Goal: Find specific page/section: Find specific page/section

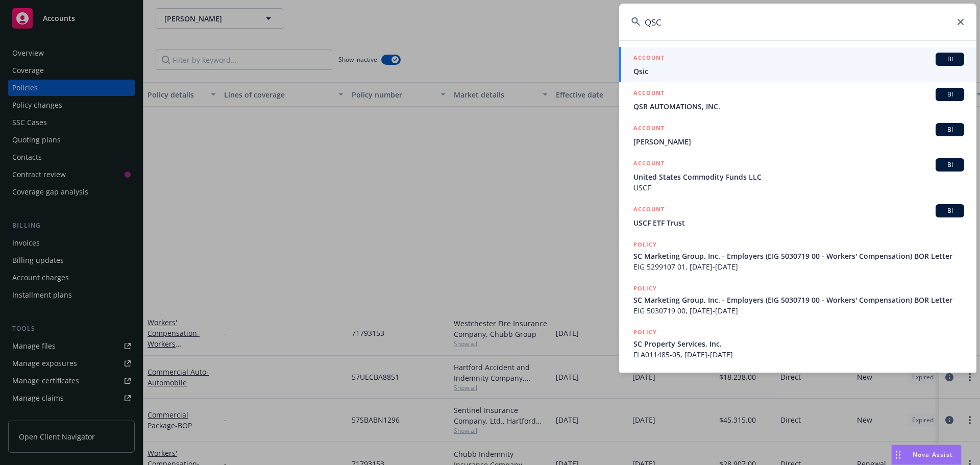
drag, startPoint x: 0, startPoint y: 0, endPoint x: 950, endPoint y: 26, distance: 950.1
click at [962, 22] on icon at bounding box center [960, 22] width 6 height 6
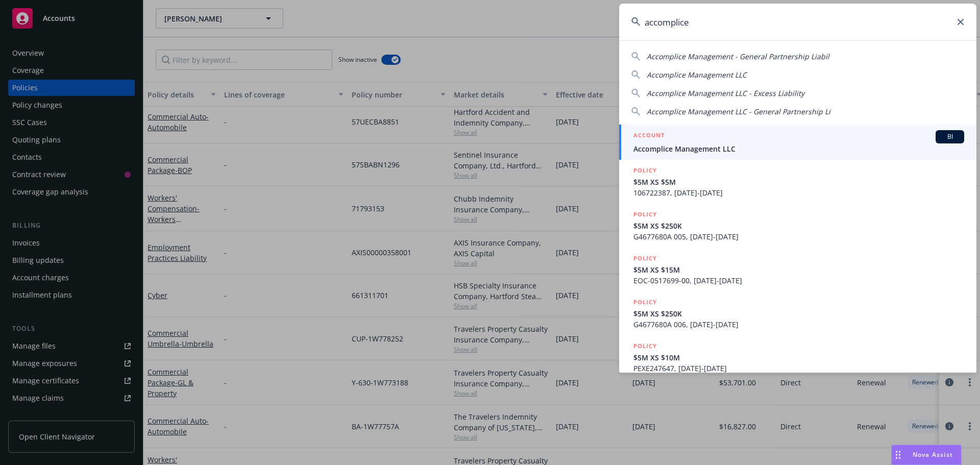
type input "accomplice"
click at [692, 136] on div "ACCOUNT BI" at bounding box center [798, 136] width 331 height 13
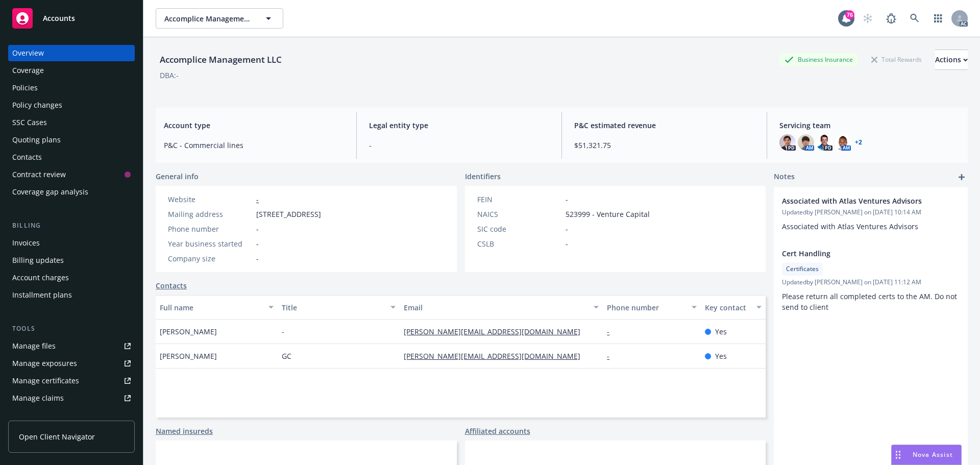
click at [43, 86] on div "Policies" at bounding box center [71, 88] width 118 height 16
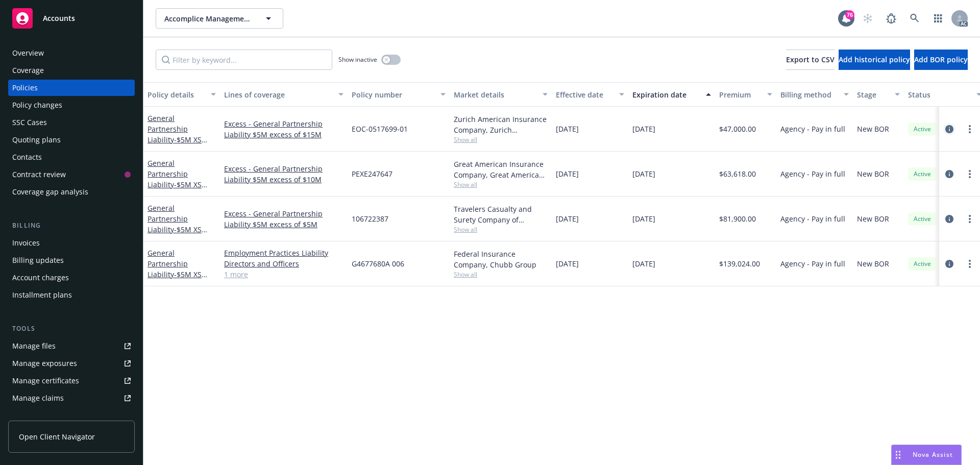
click at [949, 130] on icon "circleInformation" at bounding box center [949, 129] width 8 height 8
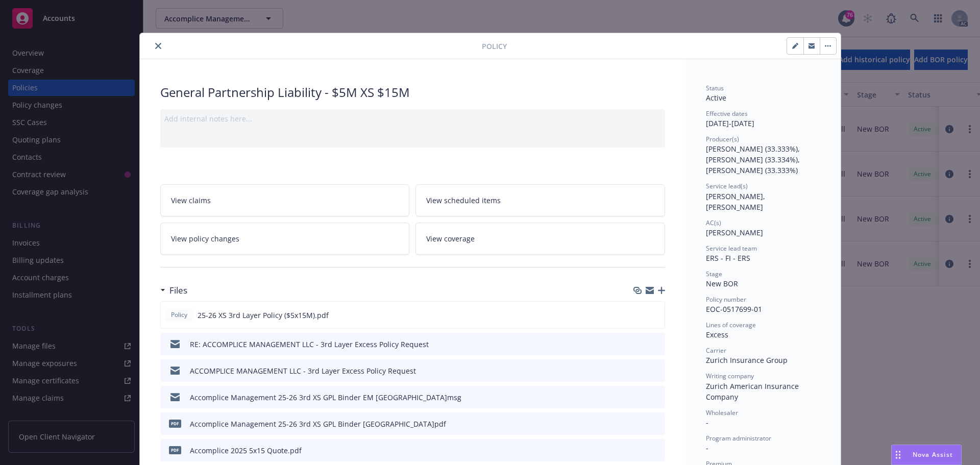
click at [155, 45] on icon "close" at bounding box center [158, 46] width 6 height 6
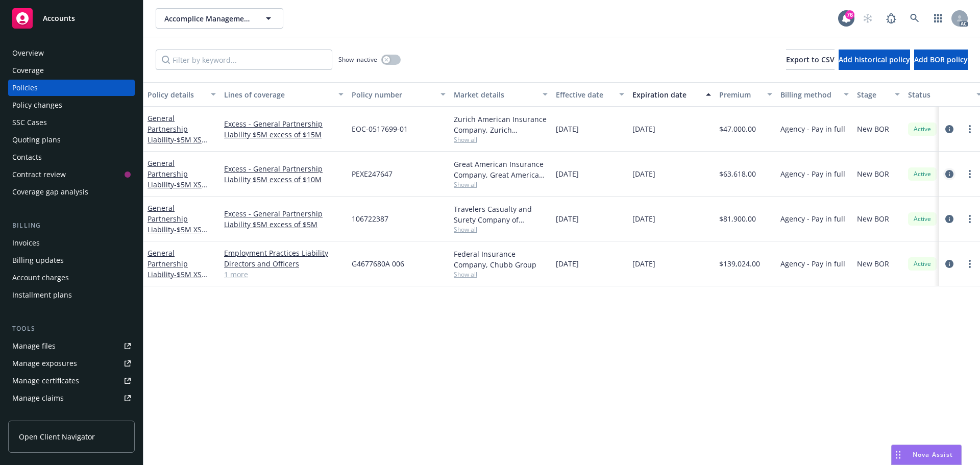
click at [948, 173] on icon "circleInformation" at bounding box center [949, 174] width 8 height 8
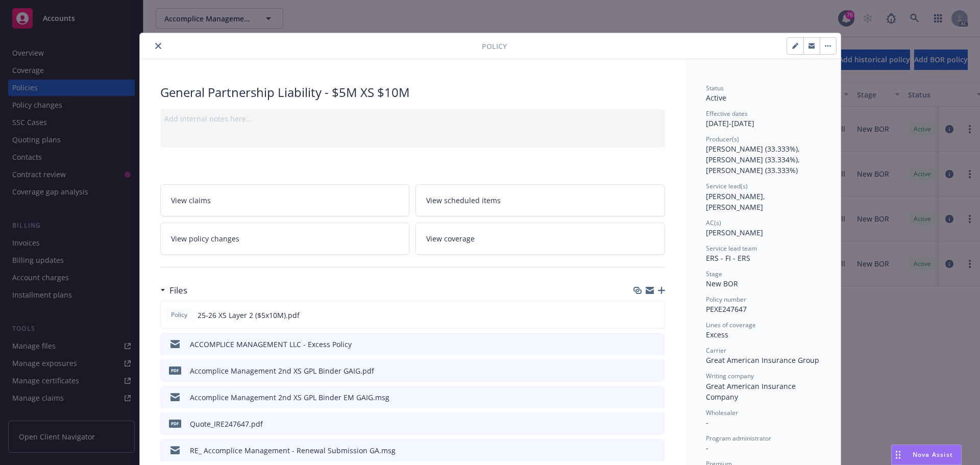
click at [155, 45] on icon "close" at bounding box center [158, 46] width 6 height 6
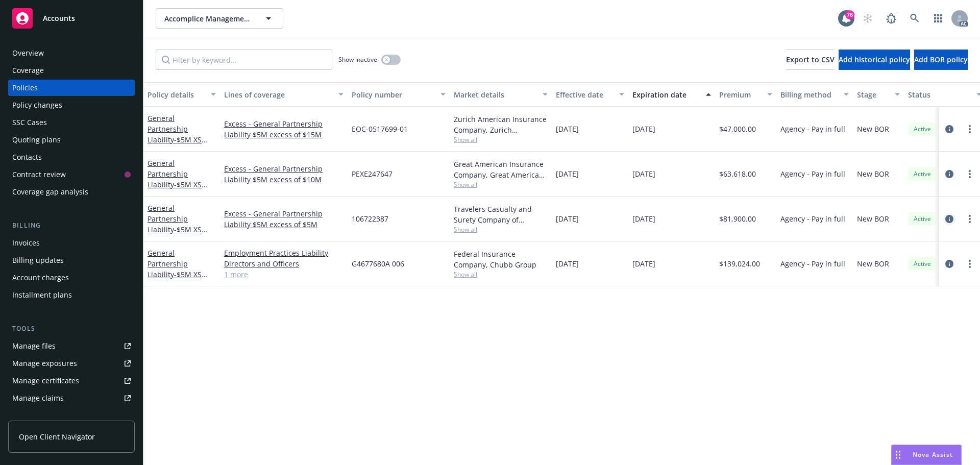
click at [951, 219] on icon "circleInformation" at bounding box center [949, 219] width 8 height 8
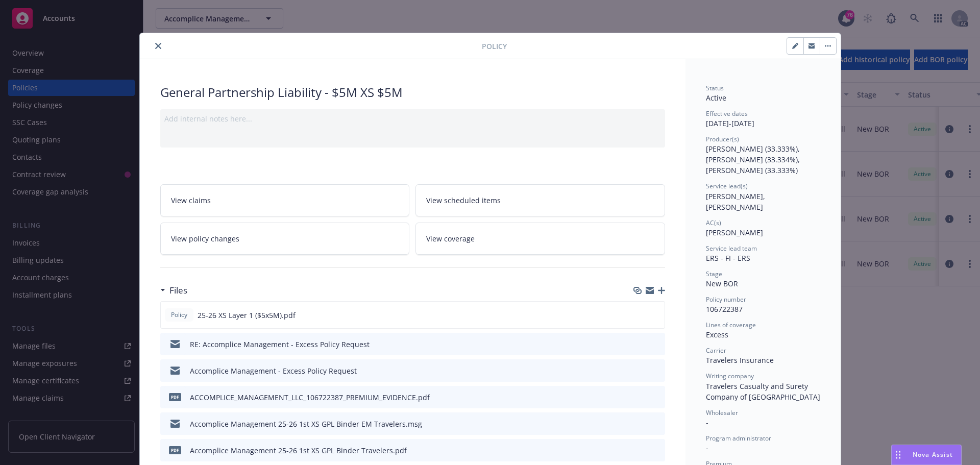
click at [155, 45] on icon "close" at bounding box center [158, 46] width 6 height 6
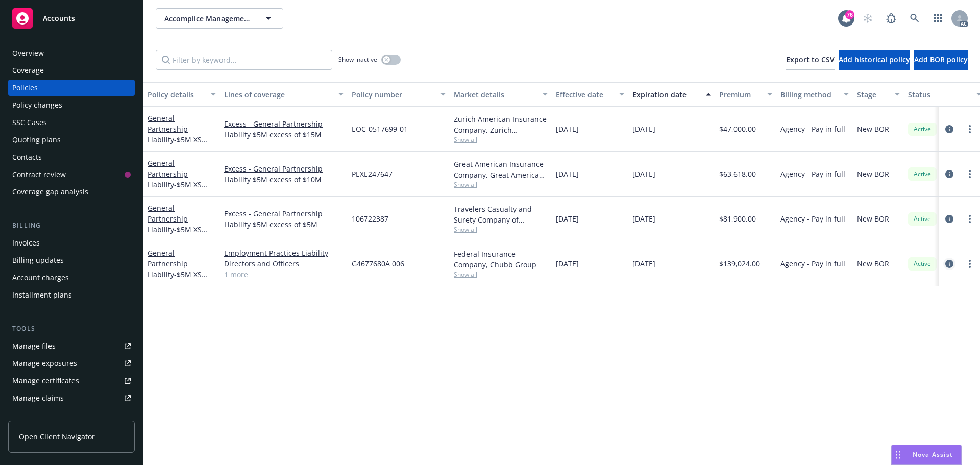
click at [951, 262] on icon "circleInformation" at bounding box center [949, 264] width 8 height 8
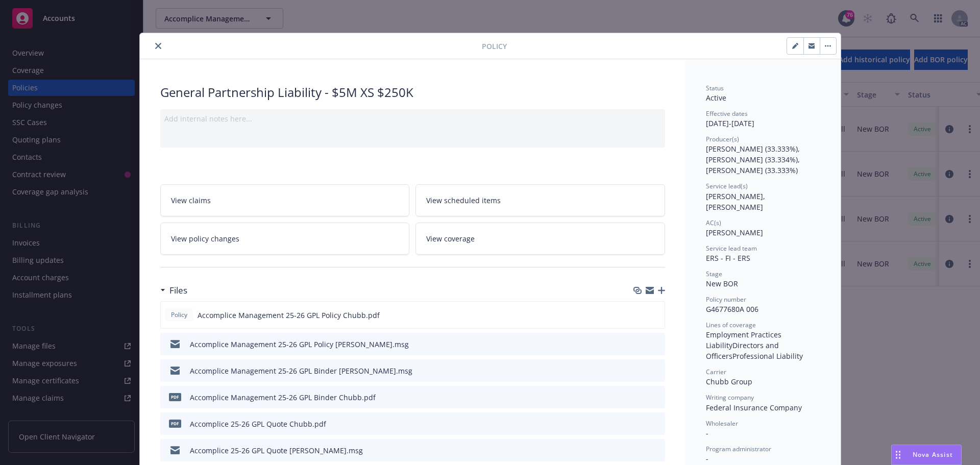
click at [152, 46] on button "close" at bounding box center [158, 46] width 12 height 12
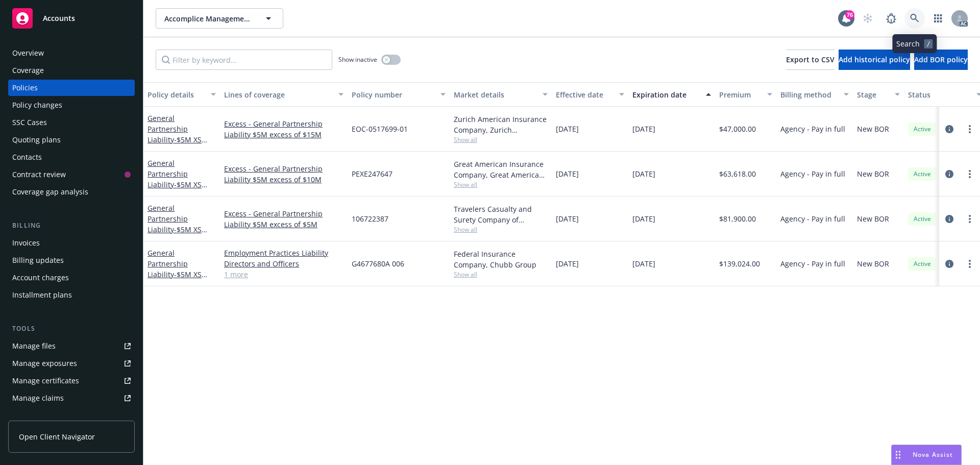
click at [918, 19] on icon at bounding box center [914, 18] width 9 height 9
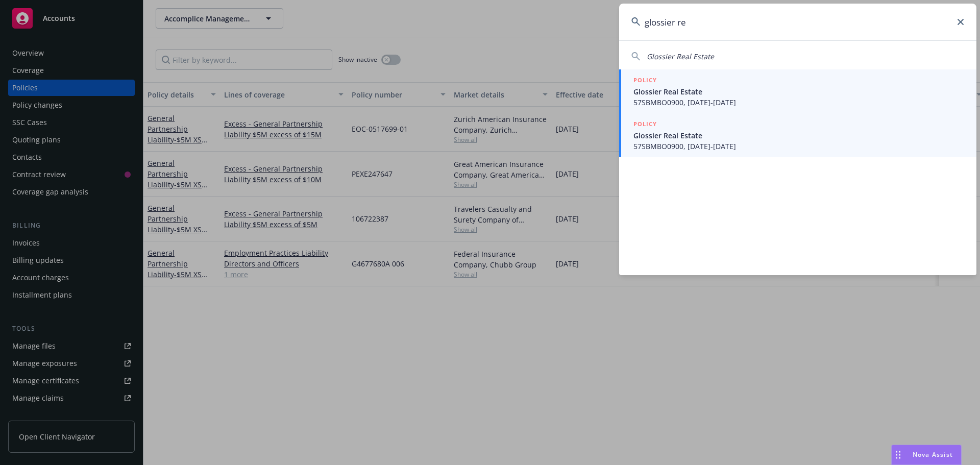
type input "glossier re"
click at [718, 89] on span "Glossier Real Estate" at bounding box center [798, 91] width 331 height 11
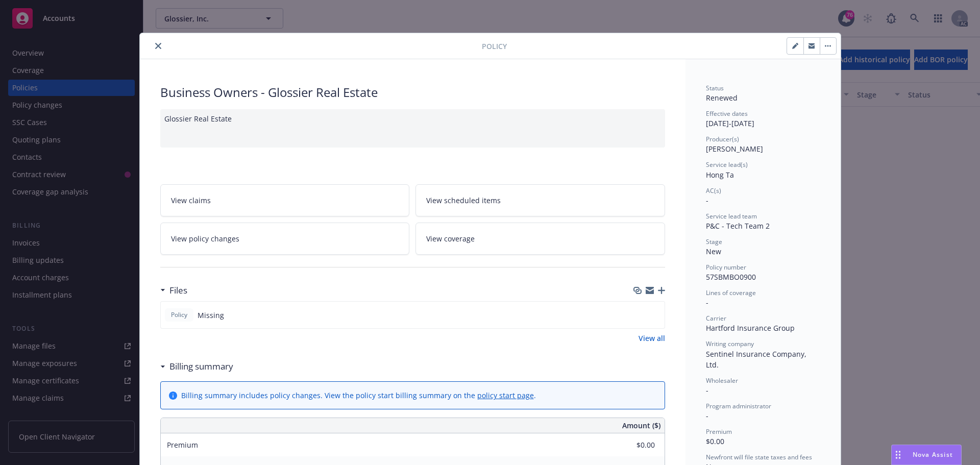
click at [157, 46] on button "close" at bounding box center [158, 46] width 12 height 12
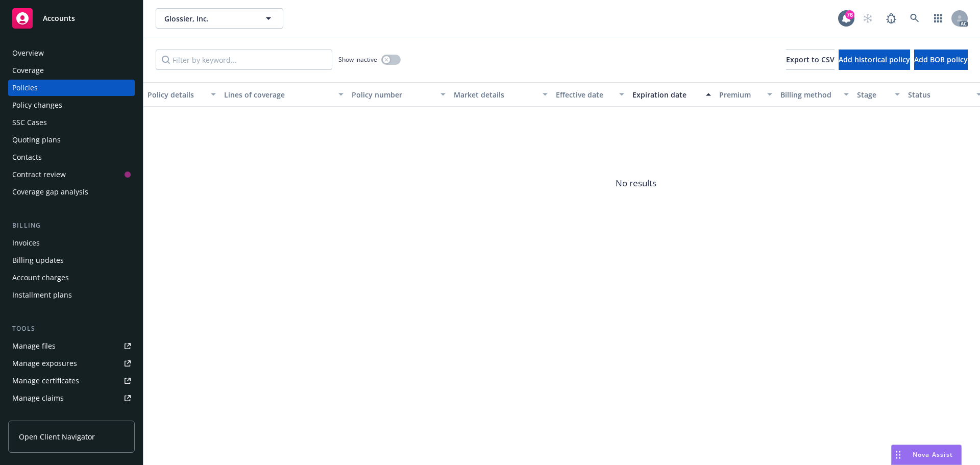
click at [75, 51] on div "Overview" at bounding box center [71, 53] width 118 height 16
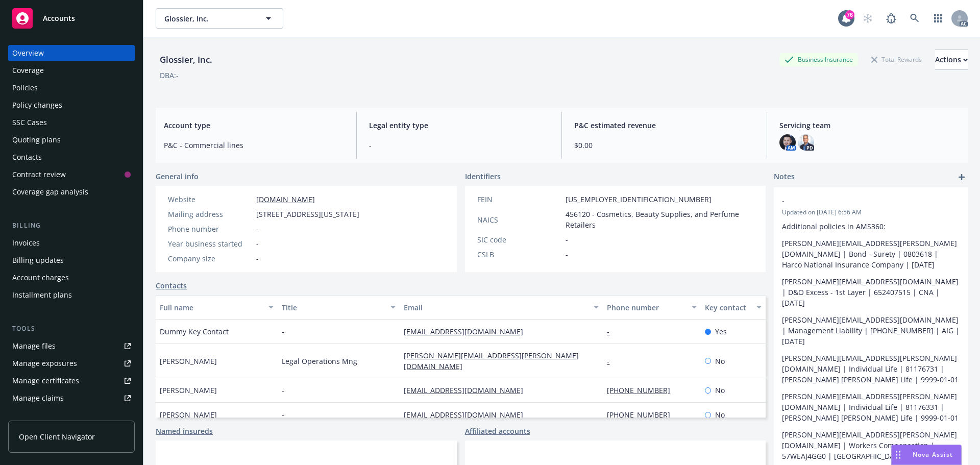
click at [56, 85] on div "Policies" at bounding box center [71, 88] width 118 height 16
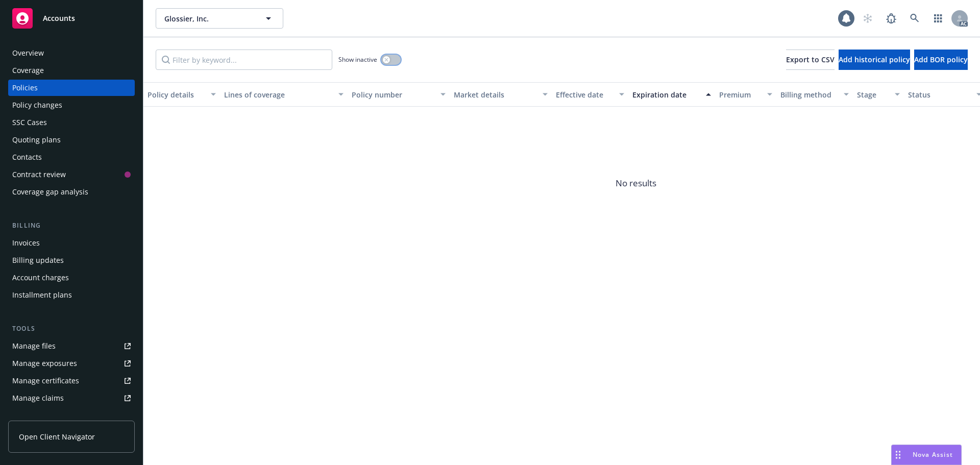
click at [394, 60] on button "button" at bounding box center [390, 60] width 19 height 10
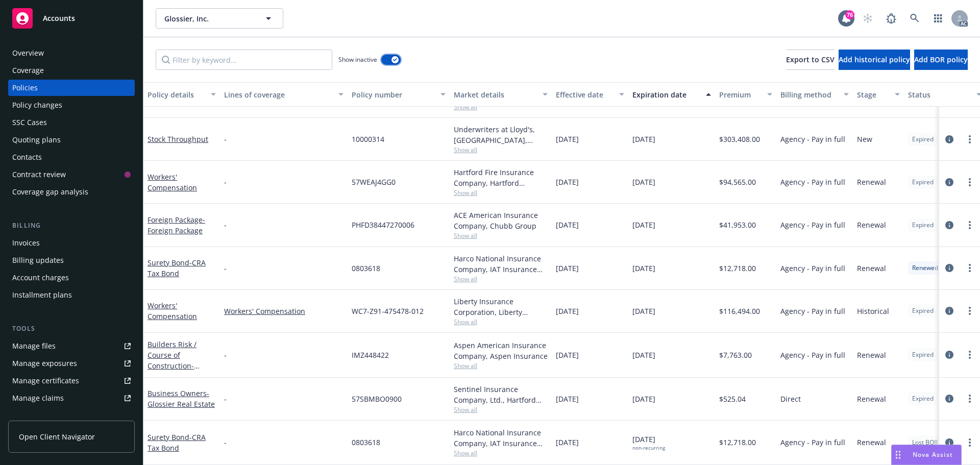
scroll to position [2489, 0]
click at [57, 47] on div "Overview" at bounding box center [71, 53] width 118 height 16
